Goal: Task Accomplishment & Management: Complete application form

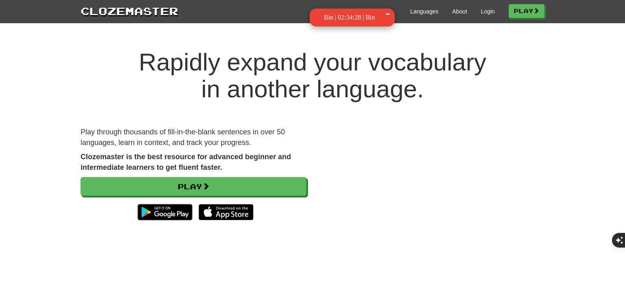
scroll to position [97, 0]
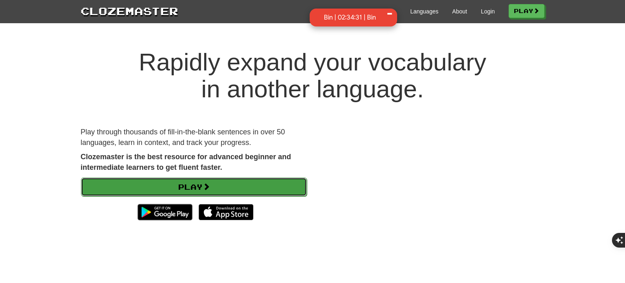
click at [217, 188] on link "Play" at bounding box center [194, 186] width 226 height 19
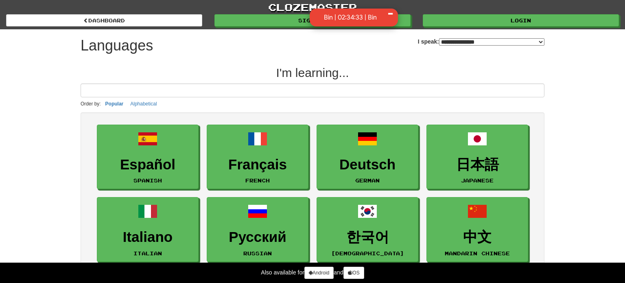
select select "*******"
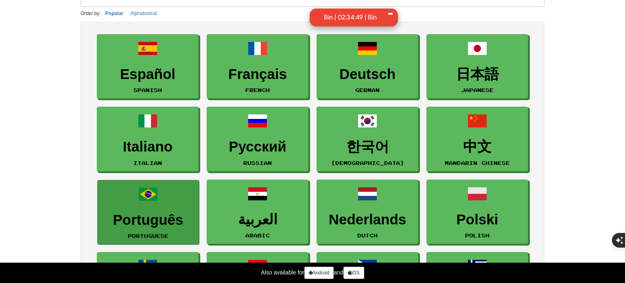
scroll to position [91, 0]
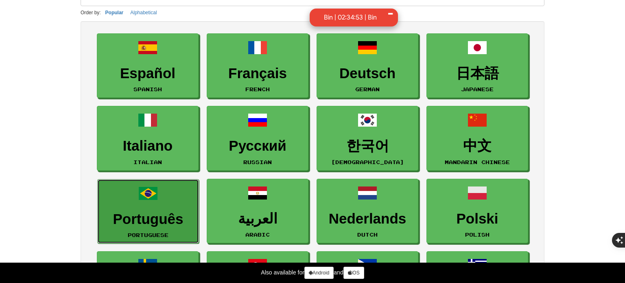
click at [163, 208] on link "Português Portuguese" at bounding box center [148, 211] width 102 height 65
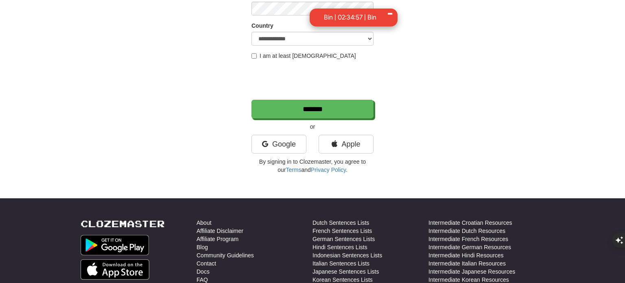
scroll to position [156, 0]
